Goal: Information Seeking & Learning: Find specific fact

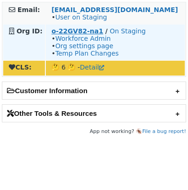
click at [66, 32] on strong "o-22GV82-na1" at bounding box center [77, 30] width 52 height 7
click at [81, 26] on td "o-22GV82-na1 / On Staging • Workforce Admin • Org settings page • Temp Plan Cha…" at bounding box center [115, 42] width 139 height 35
click at [82, 27] on strong "o-22GV82-na1" at bounding box center [77, 30] width 52 height 7
